Goal: Check status: Check status

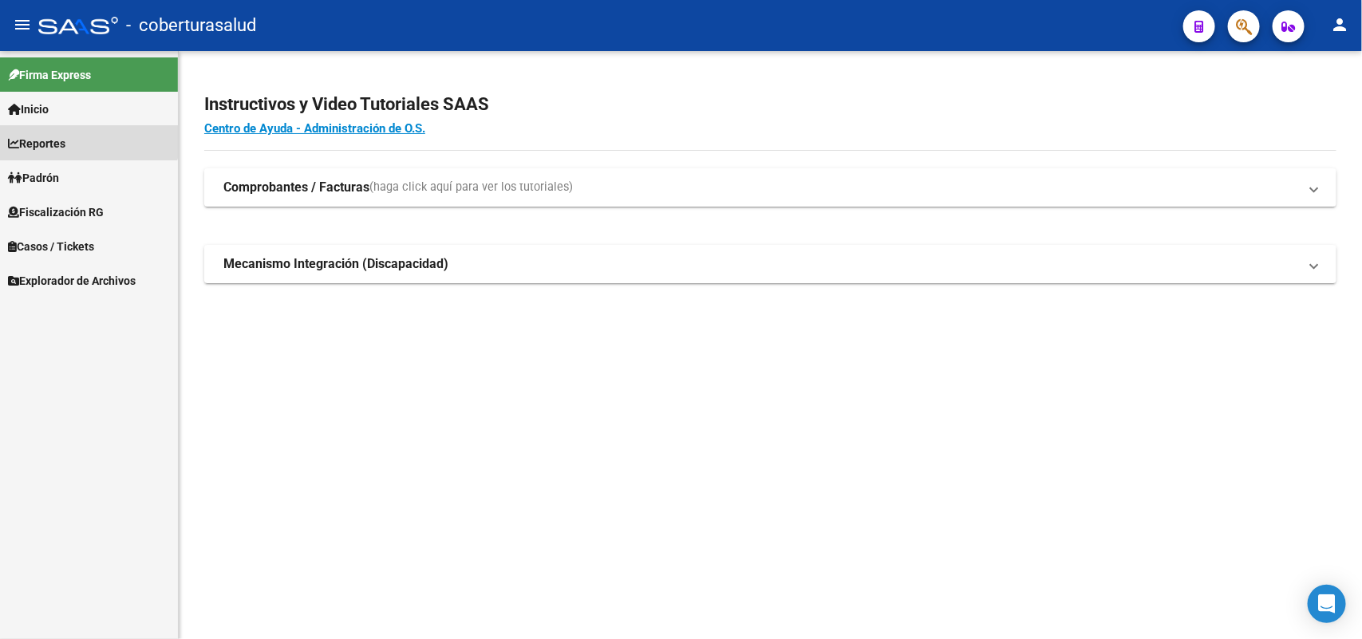
click at [81, 134] on link "Reportes" at bounding box center [89, 143] width 178 height 34
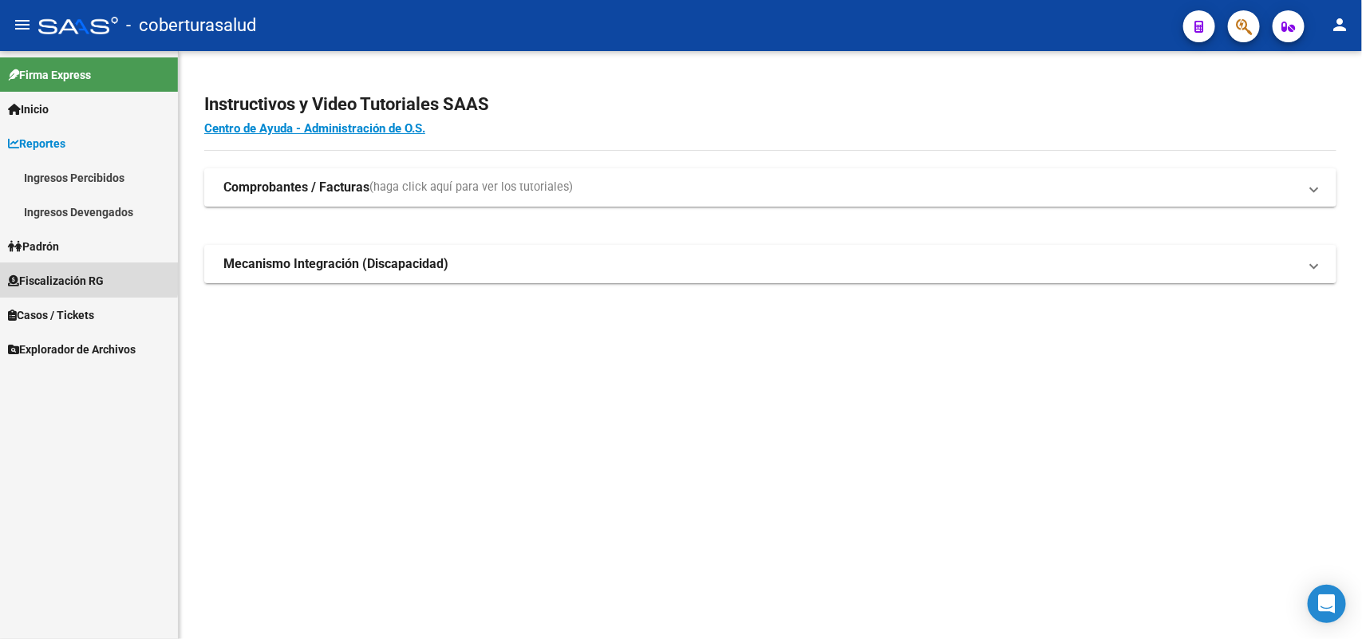
click at [44, 275] on span "Fiscalización RG" at bounding box center [56, 281] width 96 height 18
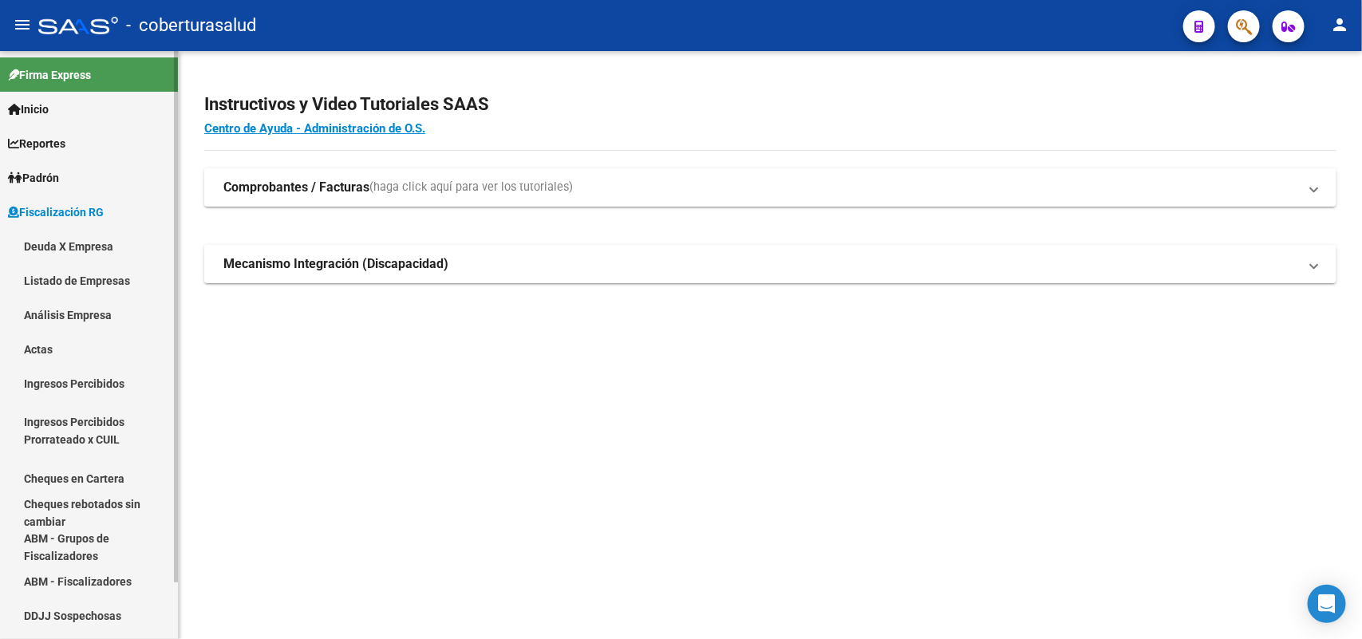
click at [61, 242] on link "Deuda X Empresa" at bounding box center [89, 246] width 178 height 34
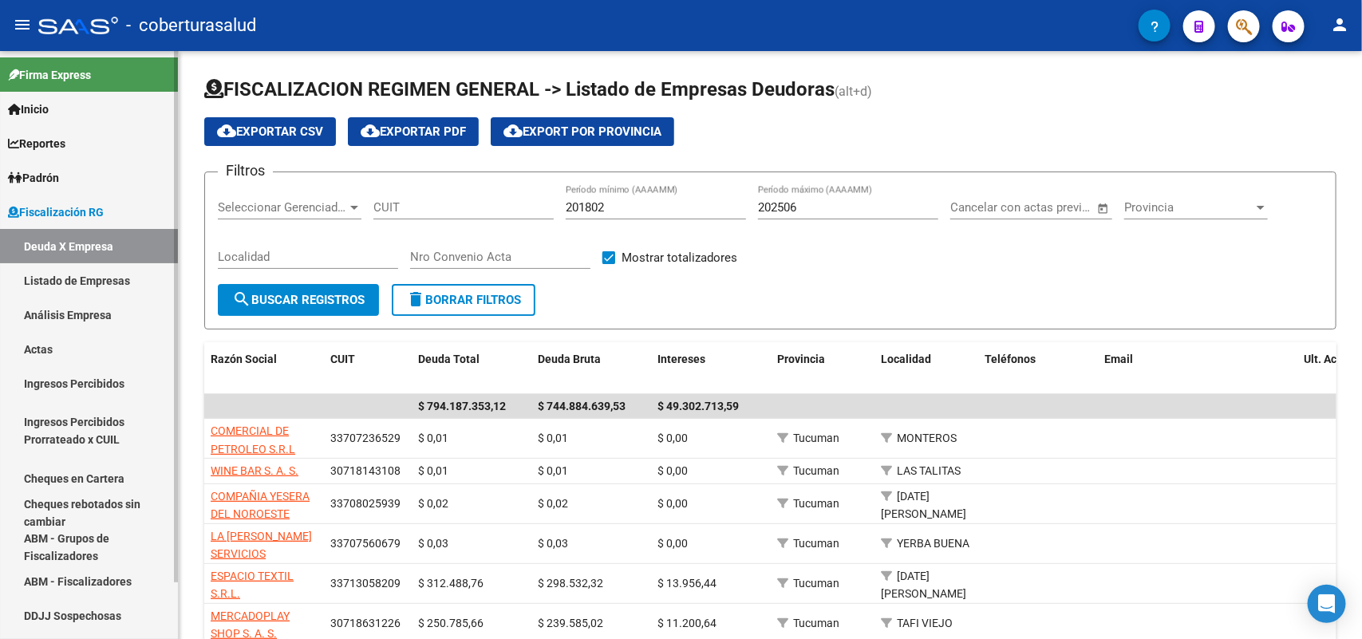
click at [97, 311] on link "Análisis Empresa" at bounding box center [89, 315] width 178 height 34
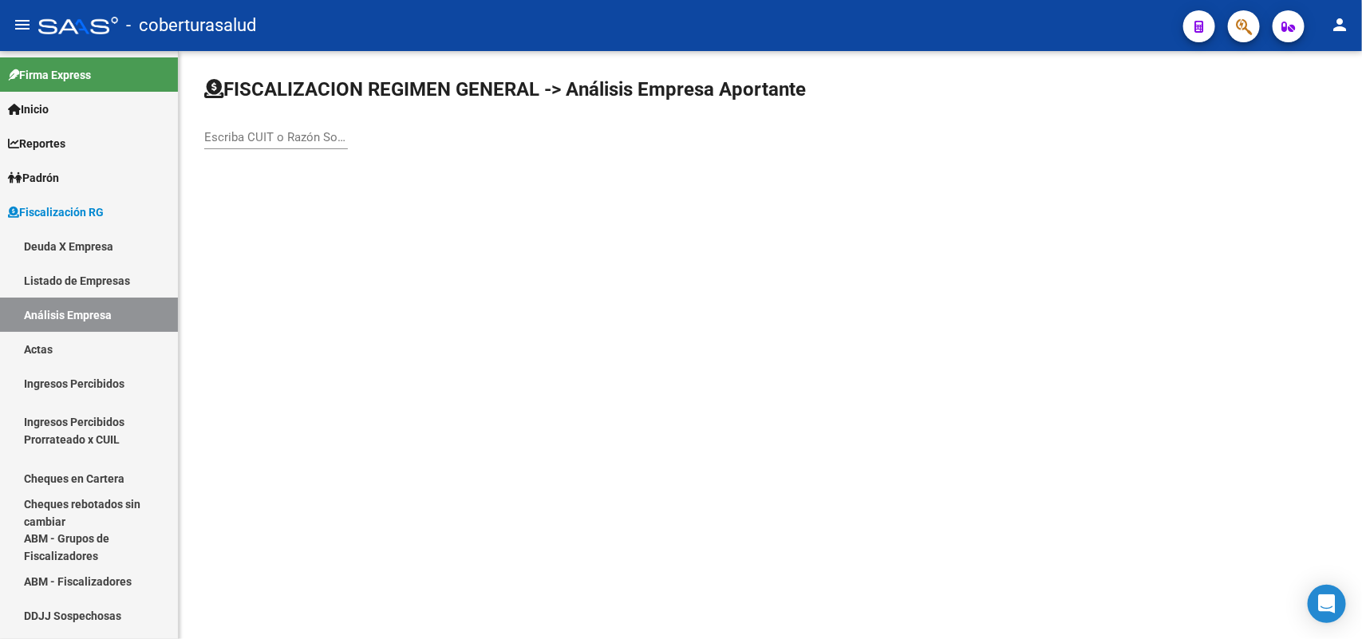
click at [307, 132] on input "Escriba CUIT o Razón Social para buscar" at bounding box center [276, 137] width 144 height 14
paste input "20385063181"
type input "20385063181"
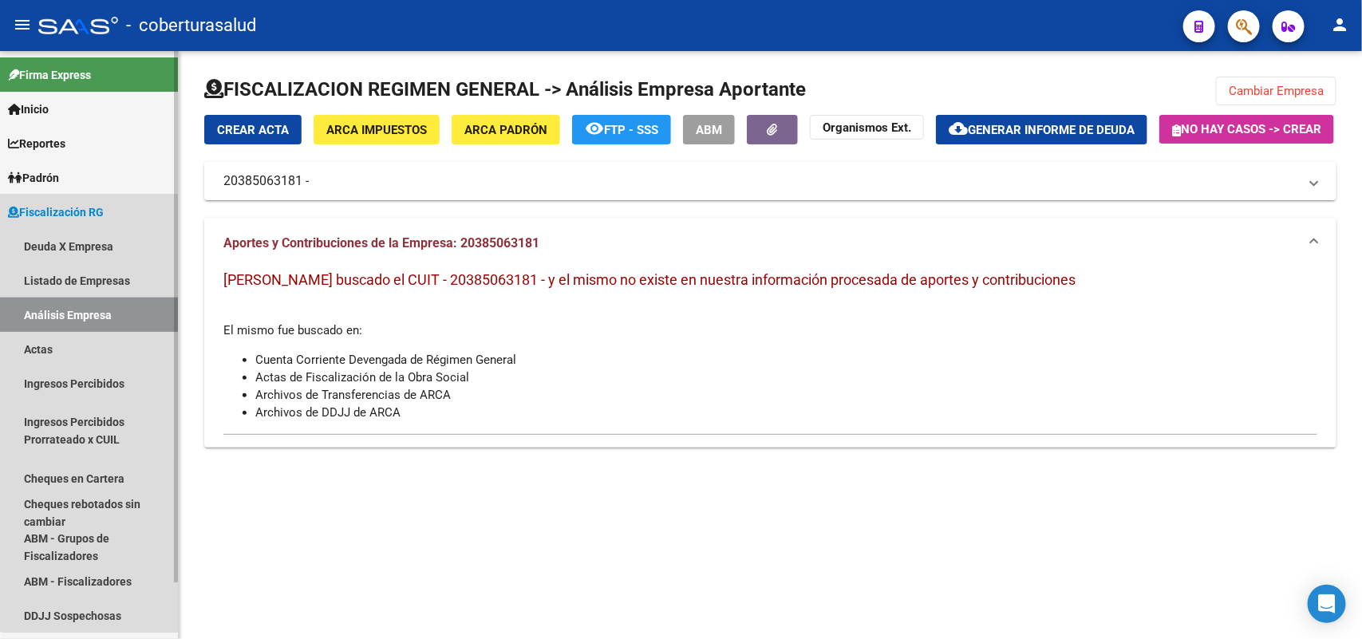
click at [93, 313] on link "Análisis Empresa" at bounding box center [89, 315] width 178 height 34
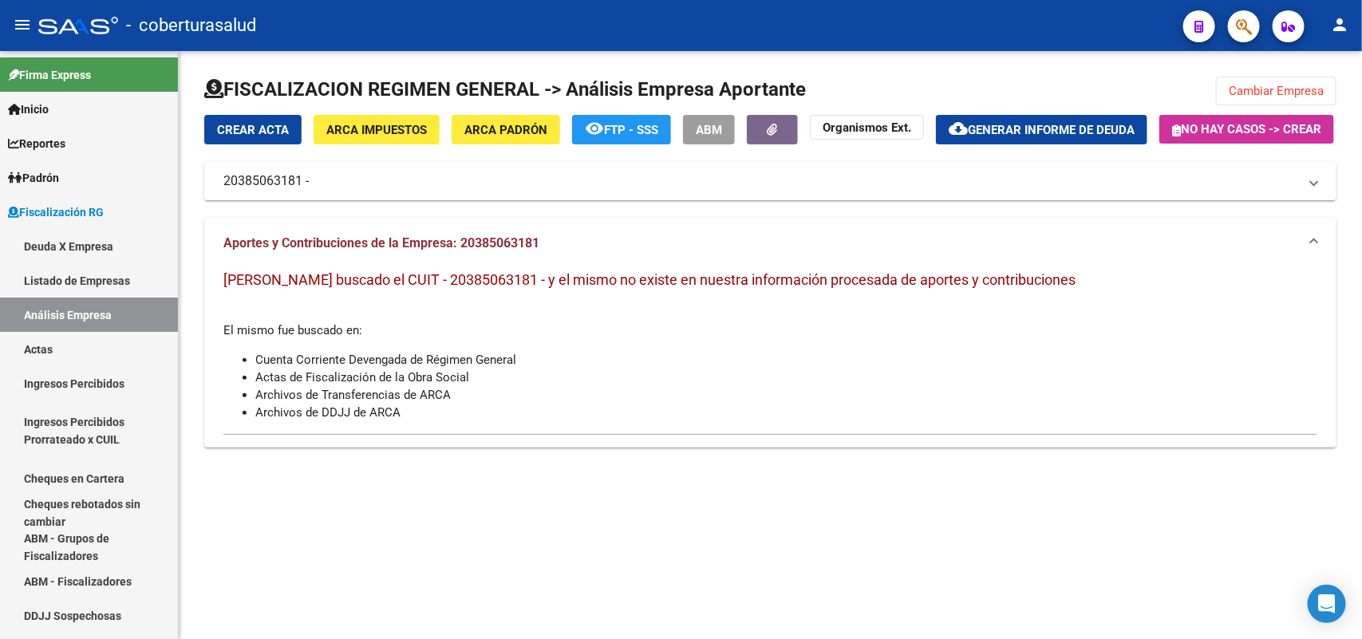
click at [1255, 97] on button "Cambiar Empresa" at bounding box center [1276, 91] width 121 height 29
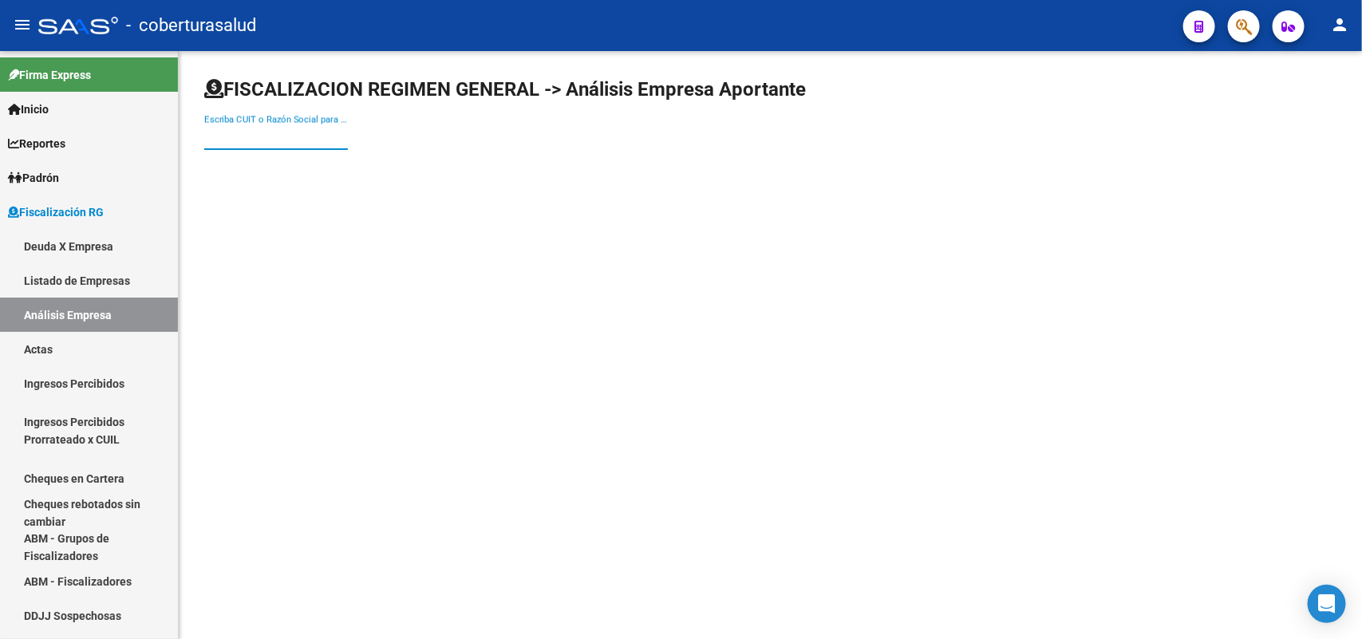
click at [242, 133] on input "Escriba CUIT o Razón Social para buscar" at bounding box center [276, 137] width 144 height 14
paste input "30716268604"
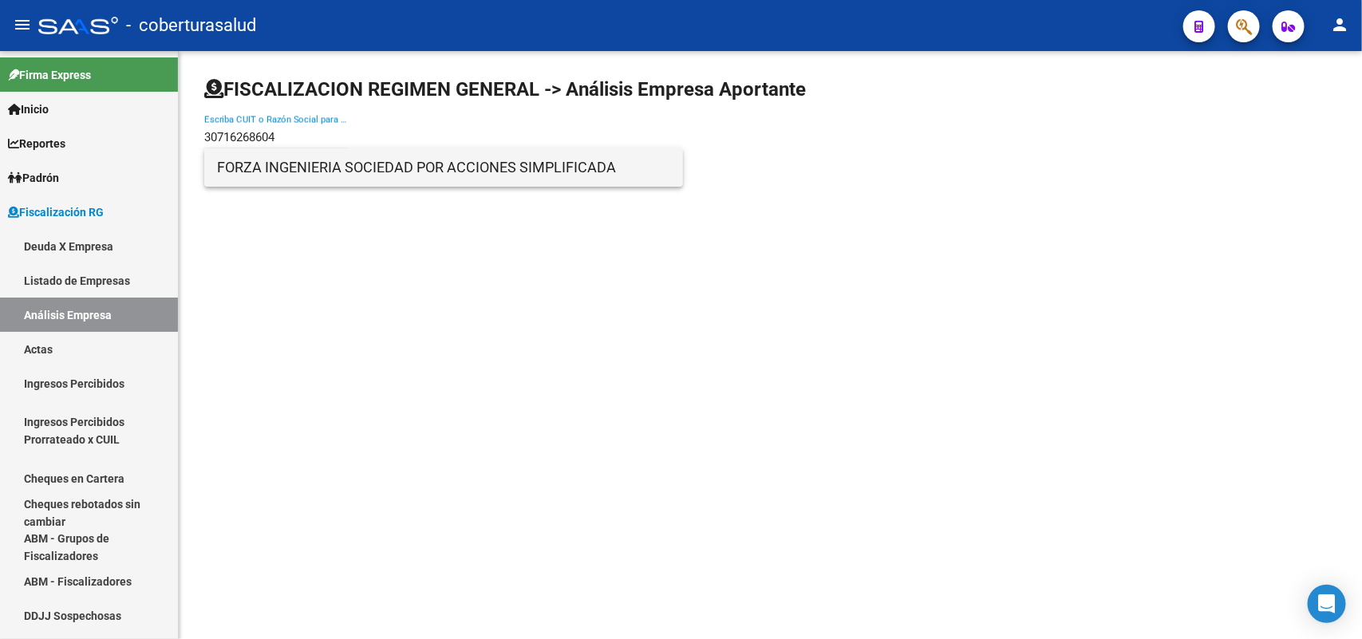
type input "30716268604"
click at [304, 157] on span "FORZA INGENIERIA SOCIEDAD POR ACCIONES SIMPLIFICADA" at bounding box center [443, 167] width 453 height 38
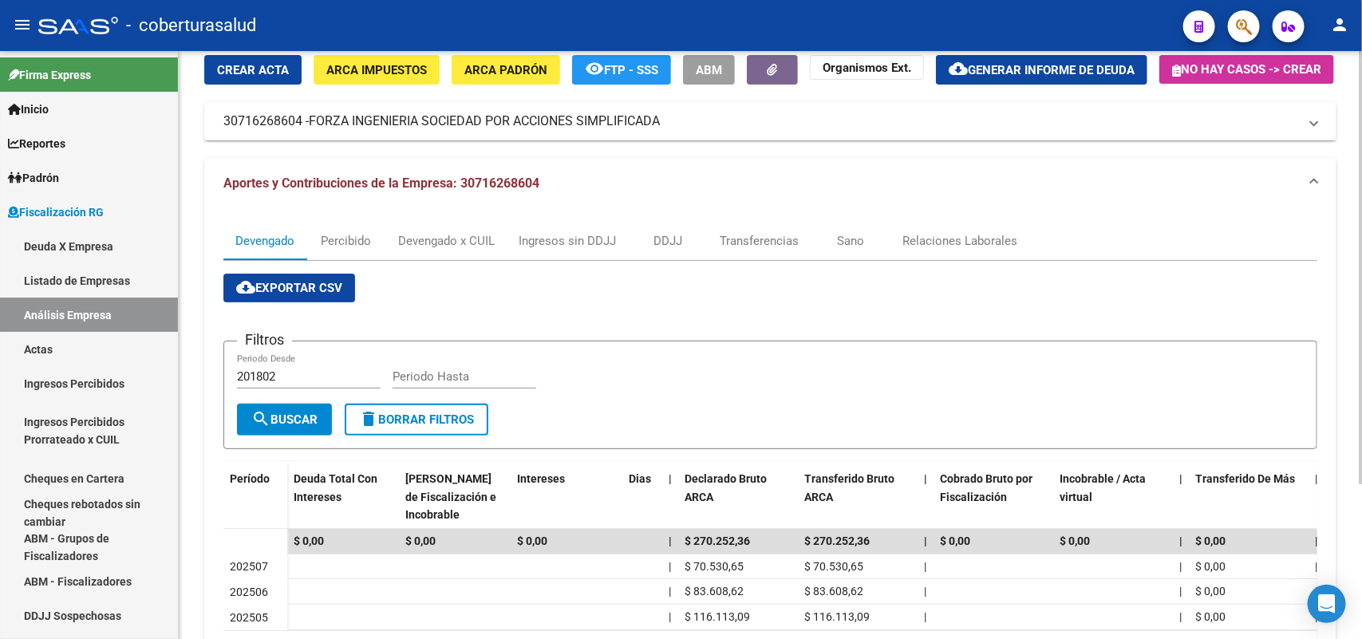
scroll to position [210, 0]
